Goal: Information Seeking & Learning: Learn about a topic

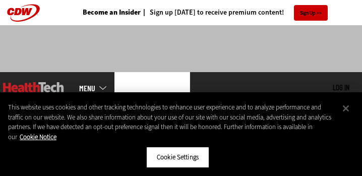
click at [345, 108] on button "Close" at bounding box center [346, 108] width 22 height 22
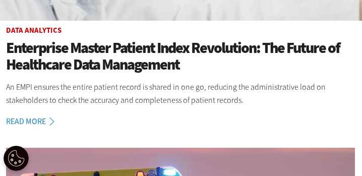
scroll to position [393, 1]
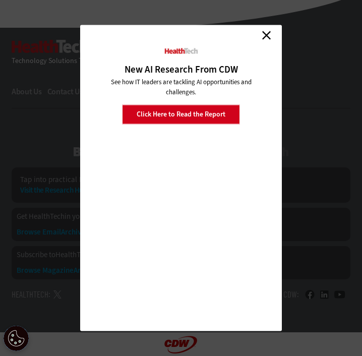
scroll to position [2600, 0]
click at [266, 36] on link "Close" at bounding box center [266, 35] width 15 height 15
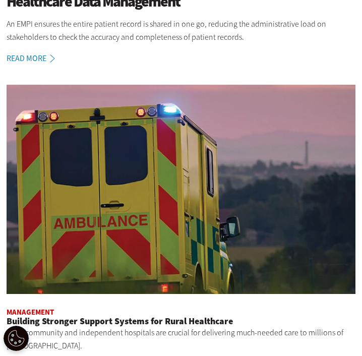
scroll to position [456, 0]
